Goal: Transaction & Acquisition: Purchase product/service

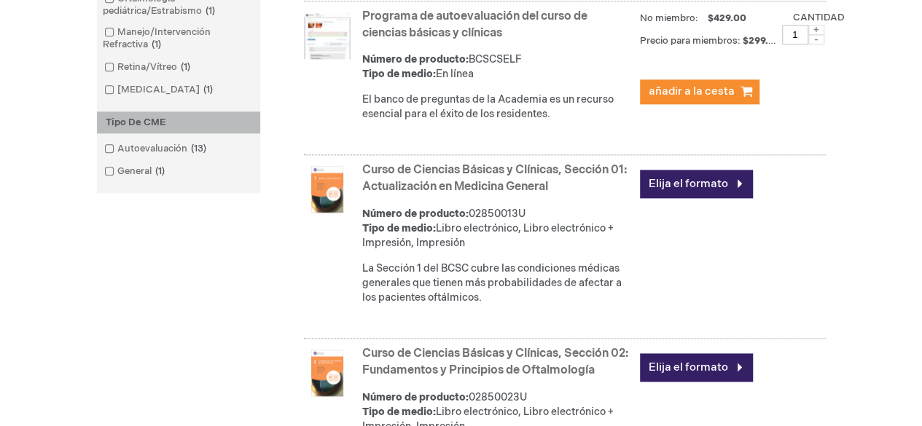
scroll to position [867, 0]
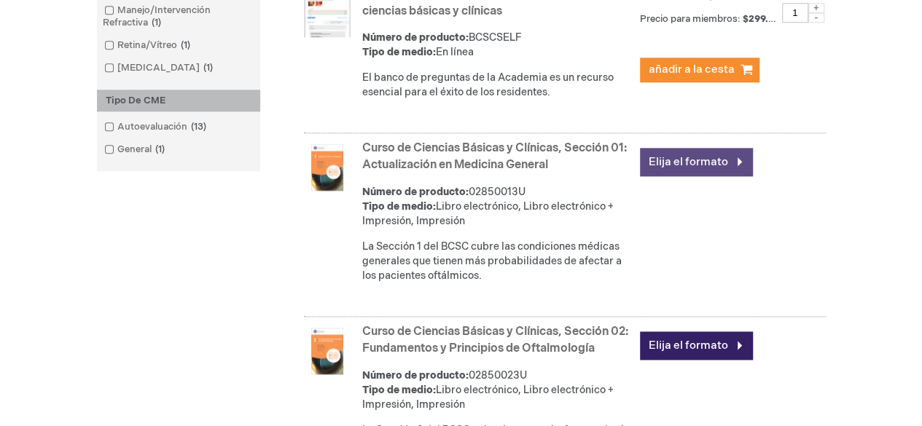
click at [688, 158] on font "Elija el formato" at bounding box center [688, 162] width 79 height 14
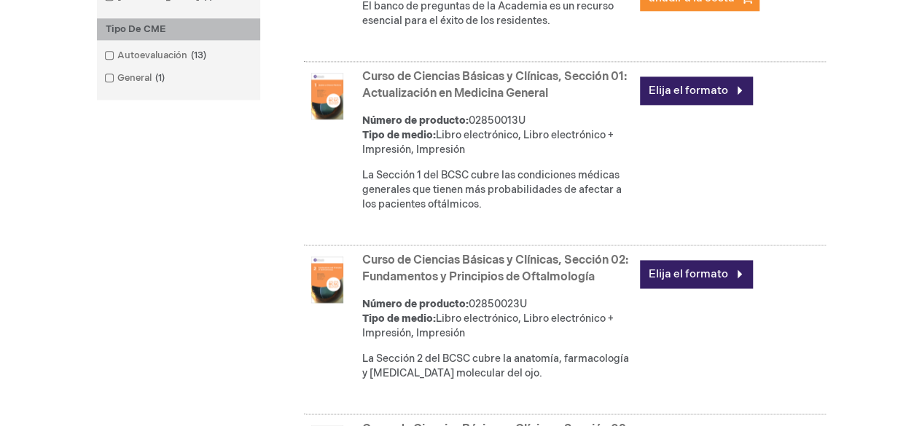
scroll to position [940, 0]
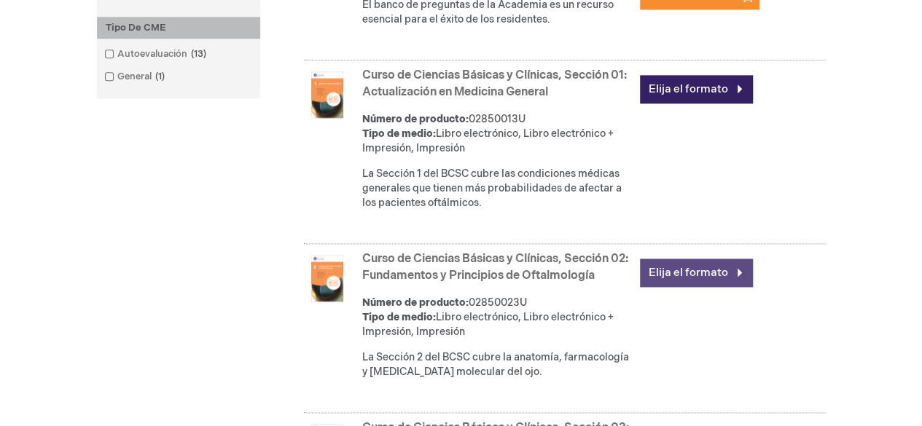
click at [688, 268] on font "Elija el formato" at bounding box center [688, 273] width 79 height 14
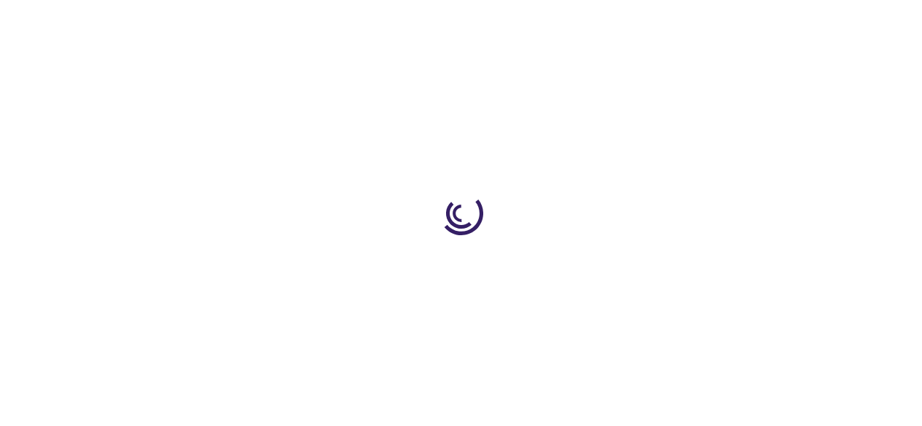
type input "0"
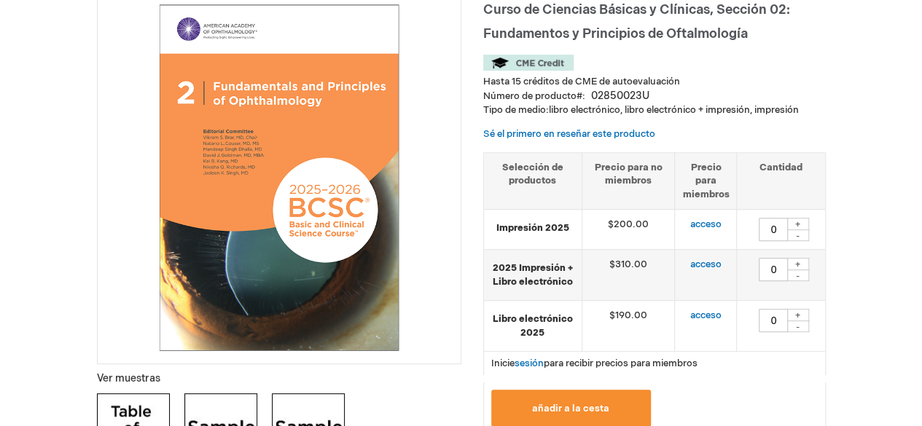
scroll to position [219, 0]
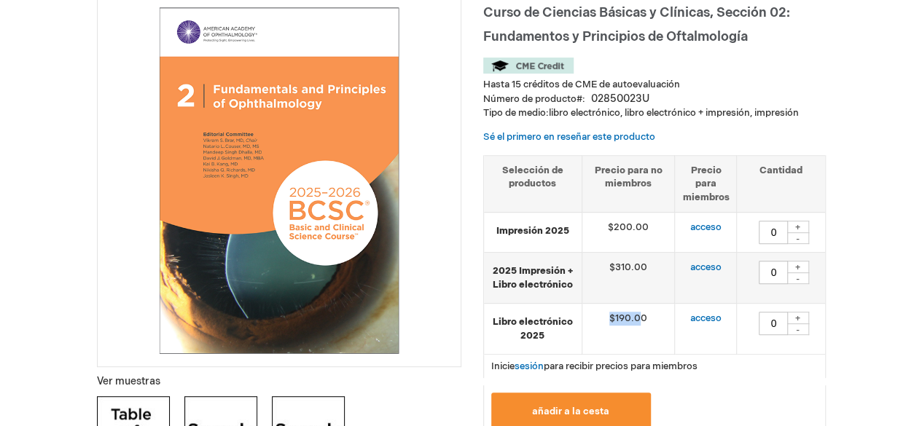
drag, startPoint x: 636, startPoint y: 321, endPoint x: 599, endPoint y: 310, distance: 39.0
click at [599, 310] on td "$190.00" at bounding box center [628, 329] width 93 height 51
click at [703, 321] on font "acceso" at bounding box center [705, 319] width 31 height 12
